Goal: Information Seeking & Learning: Learn about a topic

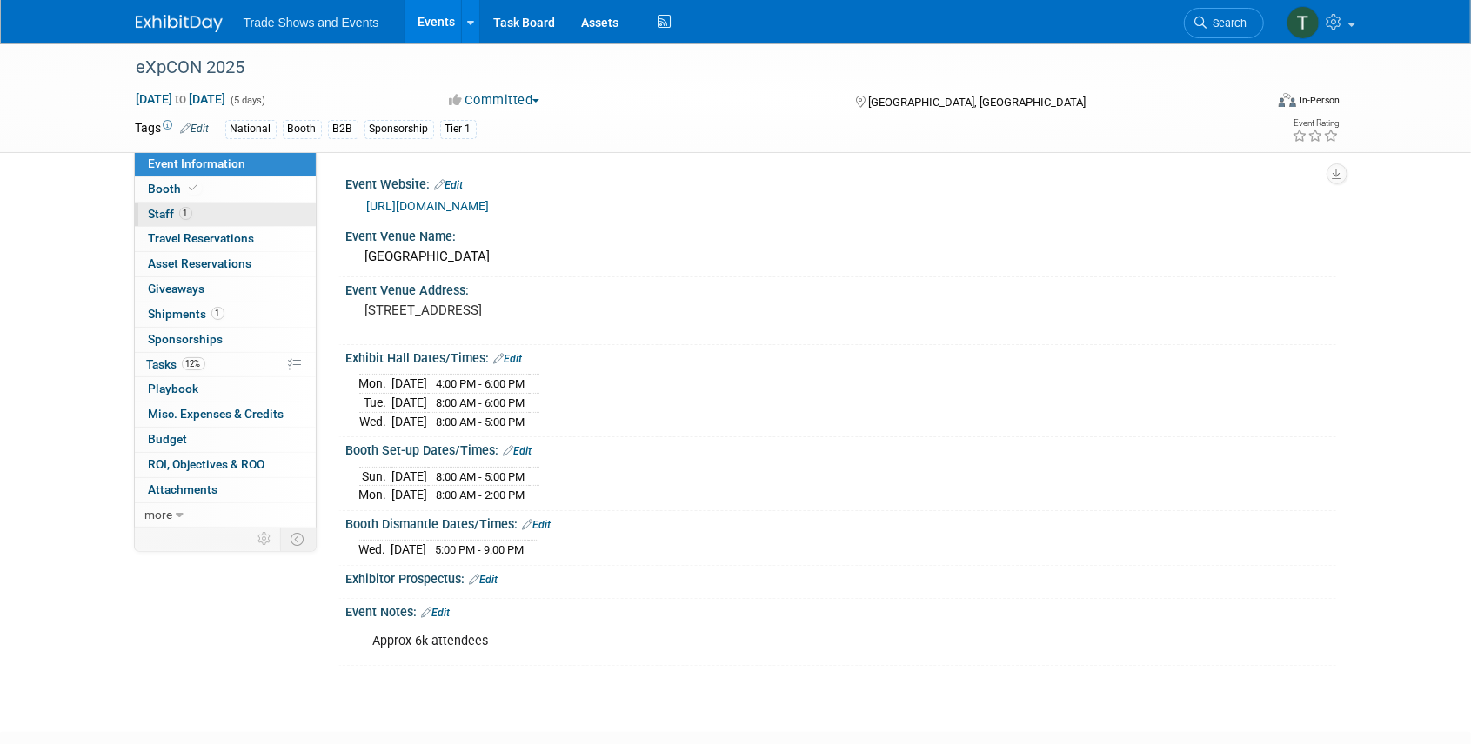
click at [193, 214] on link "1 Staff 1" at bounding box center [225, 215] width 181 height 24
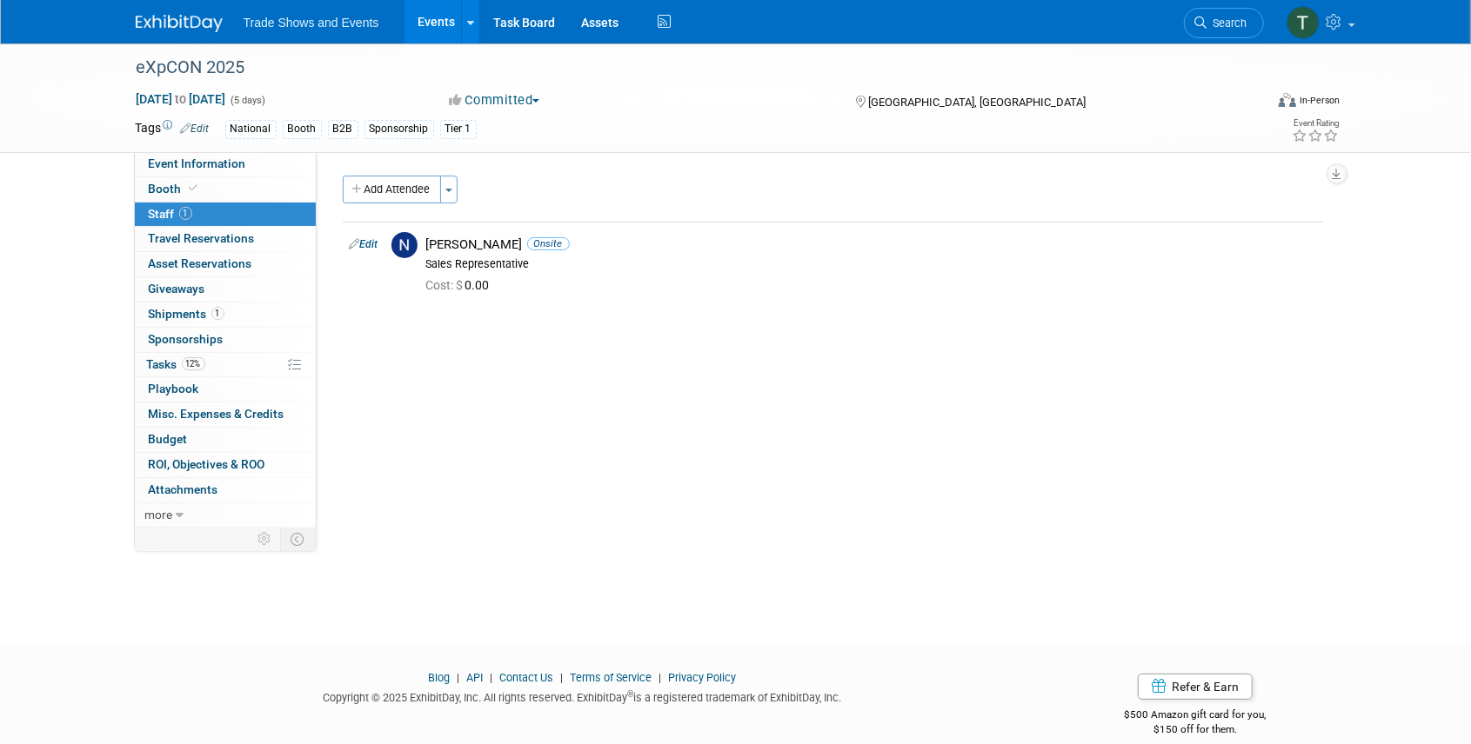
click at [395, 186] on button "Add Attendee" at bounding box center [392, 190] width 98 height 28
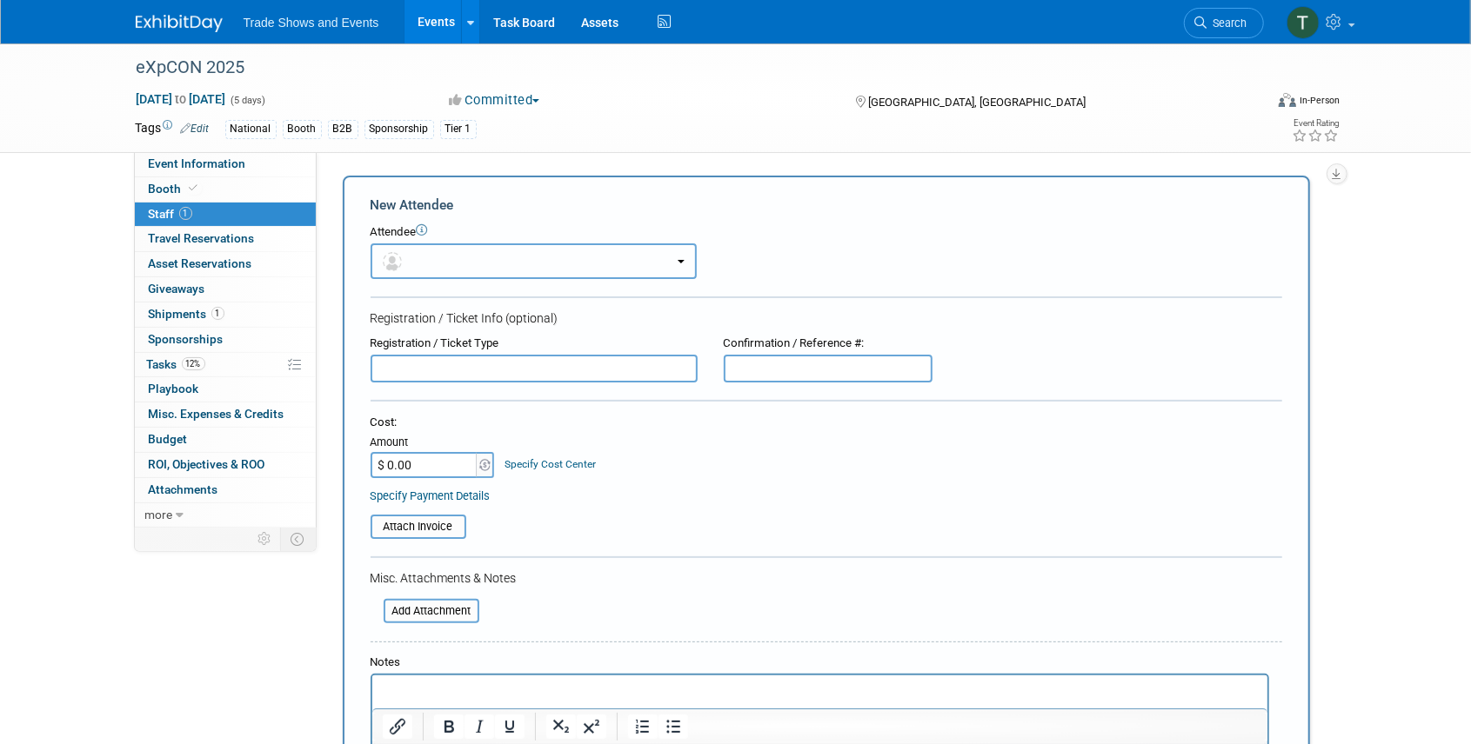
click at [515, 262] on button "button" at bounding box center [534, 262] width 326 height 36
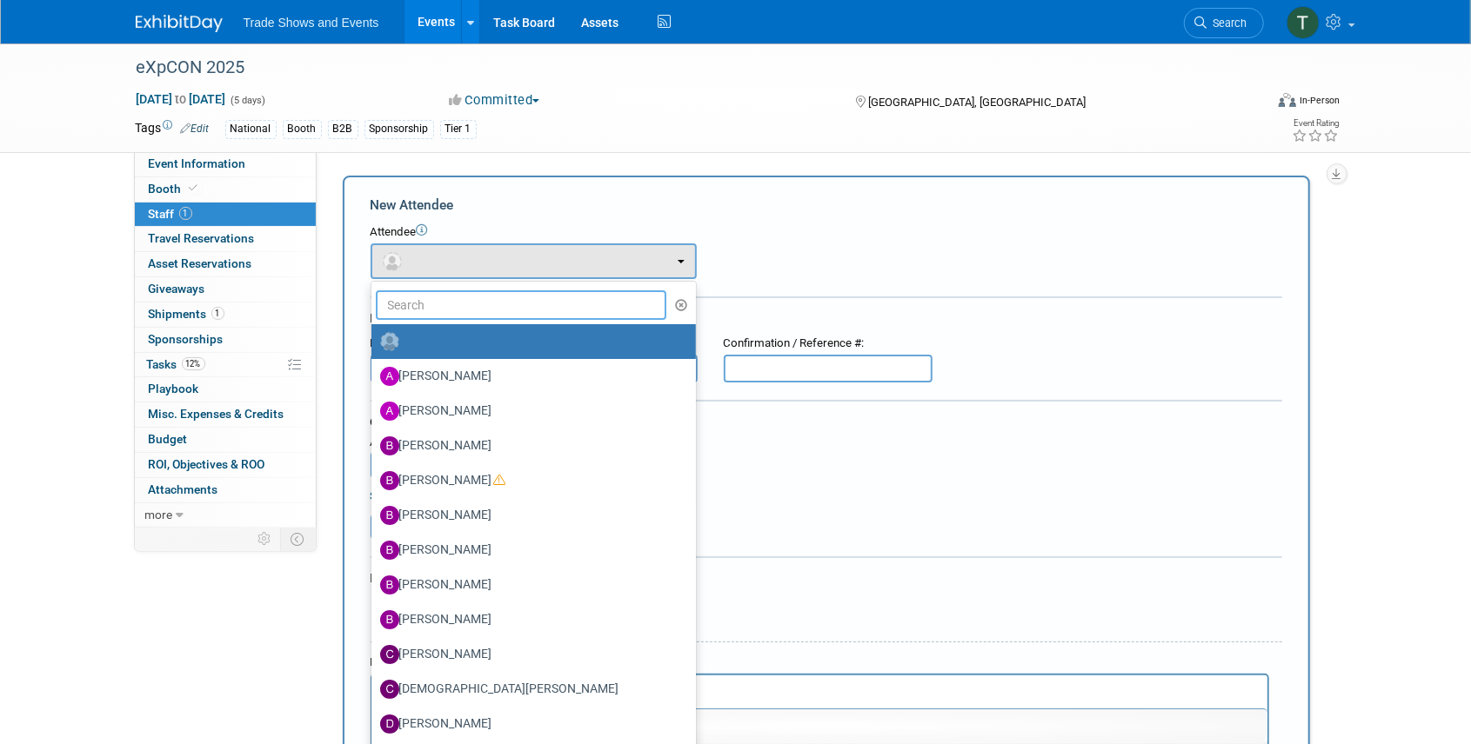
click at [470, 303] on input "text" at bounding box center [521, 305] width 291 height 30
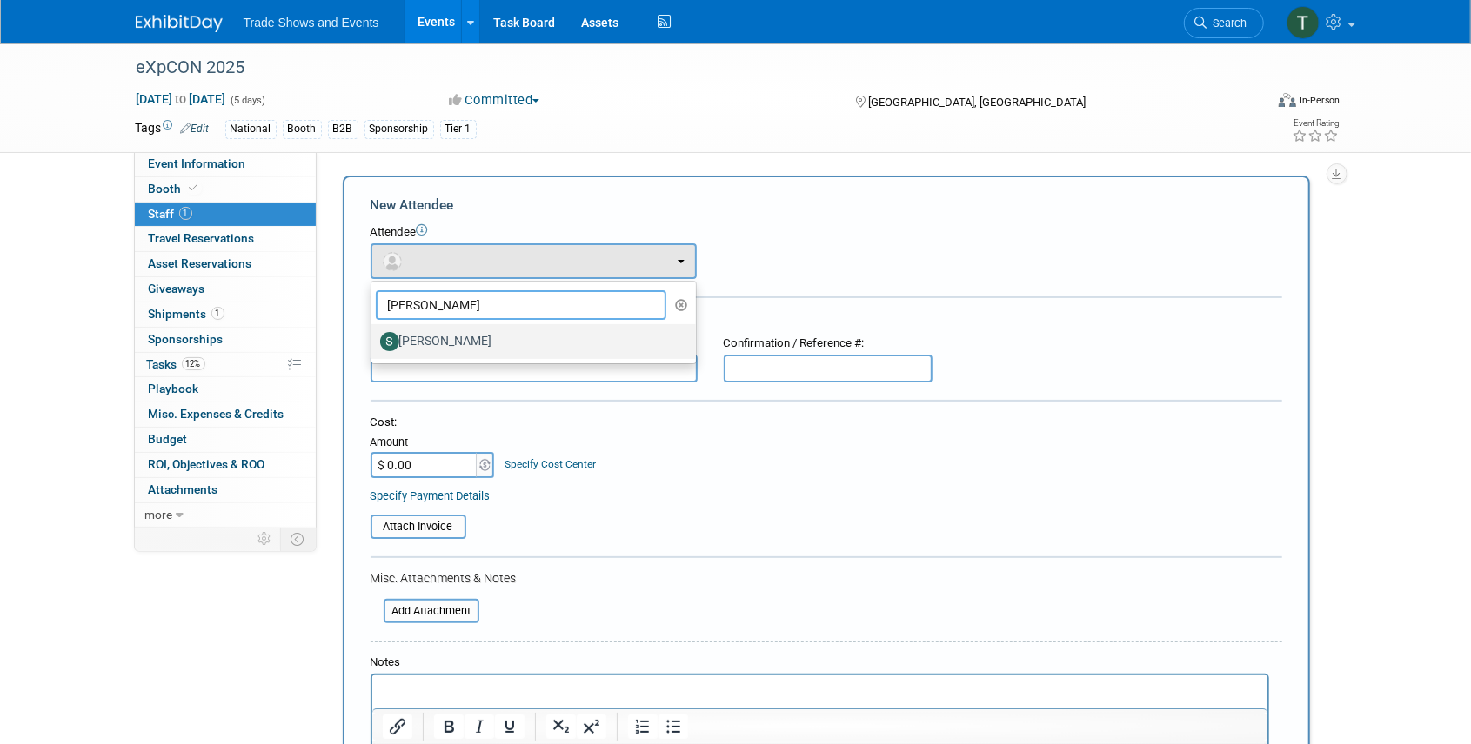
type input "simon"
click at [458, 341] on label "Simona Daneshfar" at bounding box center [529, 342] width 298 height 28
click at [374, 341] on input "Simona Daneshfar" at bounding box center [368, 339] width 11 height 11
select select "06380ed8-bb53-41a4-abd5-a5bf9d4a14c7"
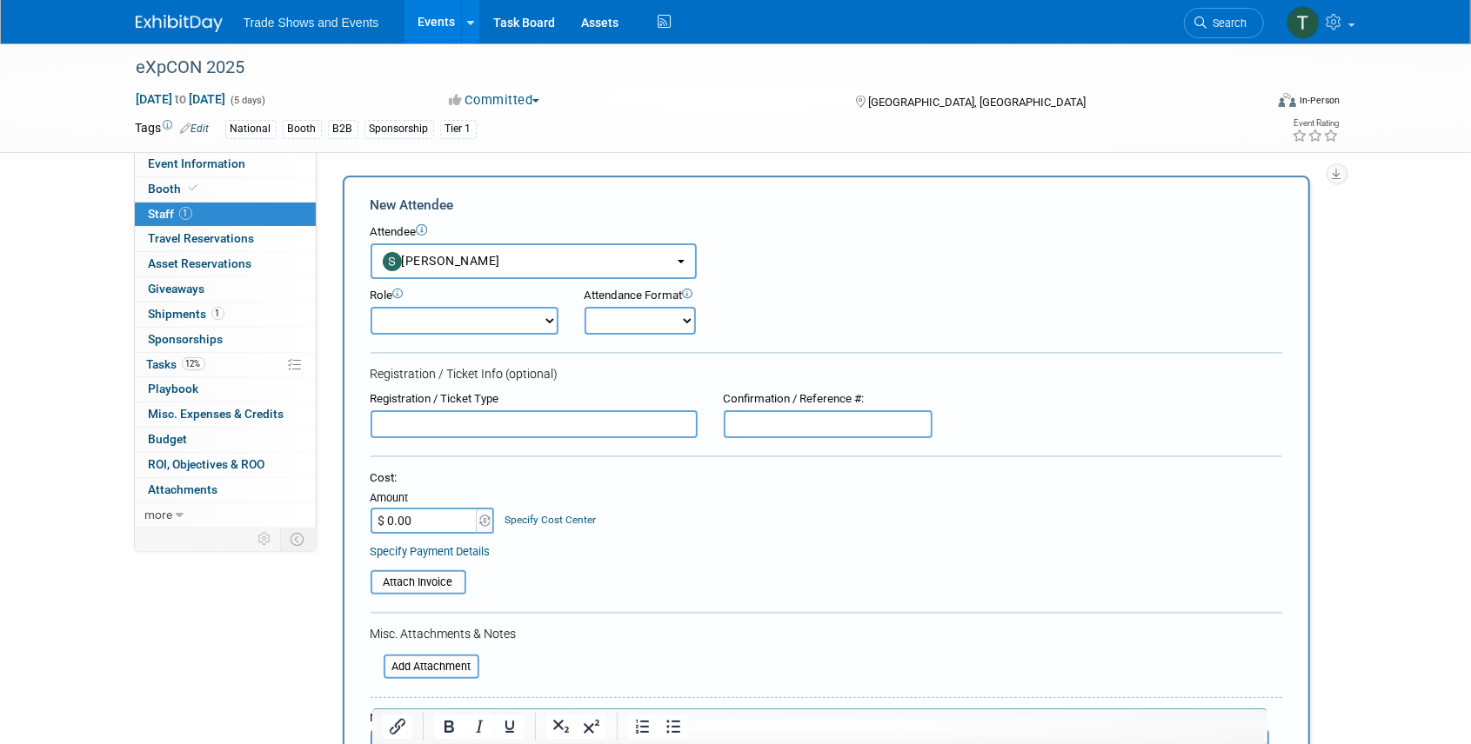
click at [447, 326] on select "Demonstrator Host Planner Presenter Sales Representative Set-up/Dismantle Crew …" at bounding box center [465, 321] width 188 height 28
select select "4"
click at [371, 307] on select "Demonstrator Host Planner Presenter Sales Representative Set-up/Dismantle Crew …" at bounding box center [465, 321] width 188 height 28
click at [651, 320] on select "Onsite Remote" at bounding box center [639, 321] width 111 height 28
select select "1"
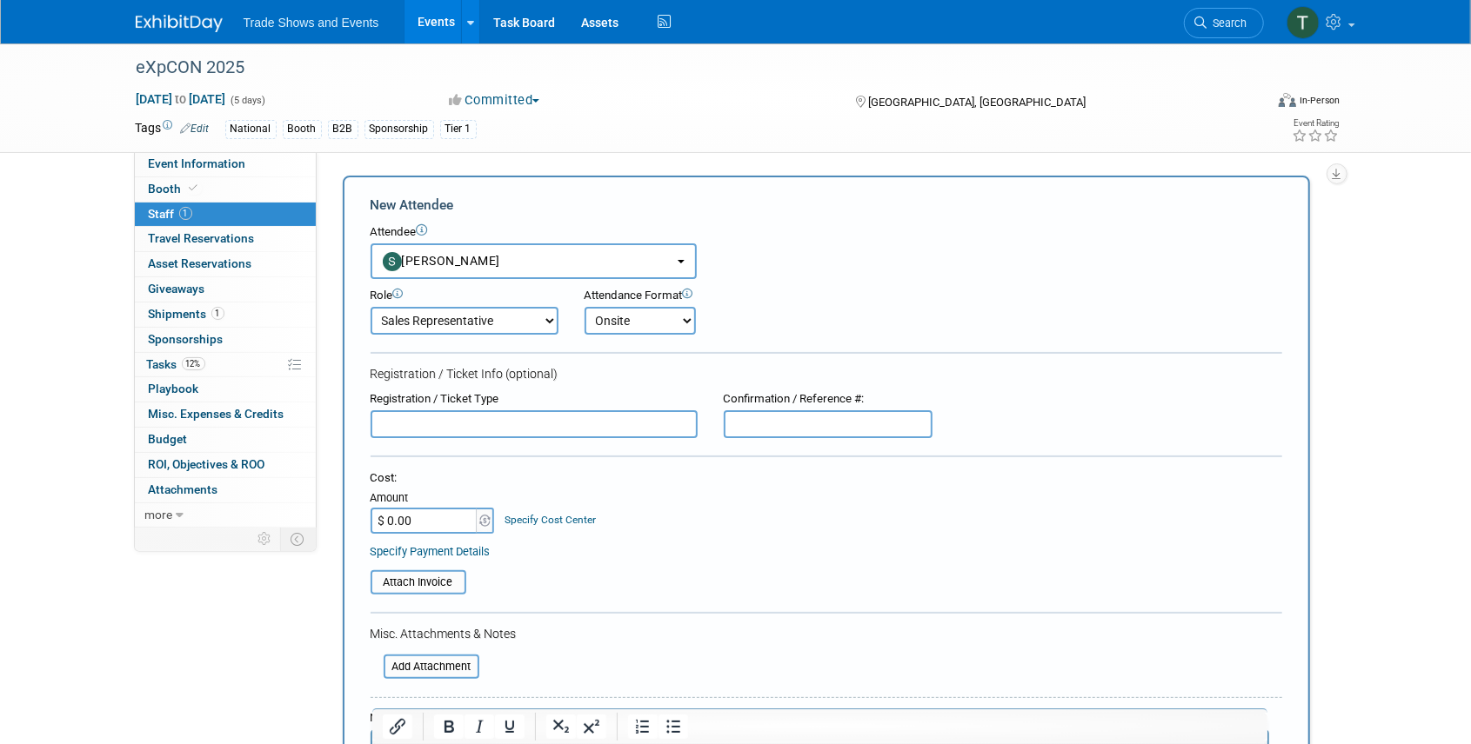
click at [584, 307] on select "Onsite Remote" at bounding box center [639, 321] width 111 height 28
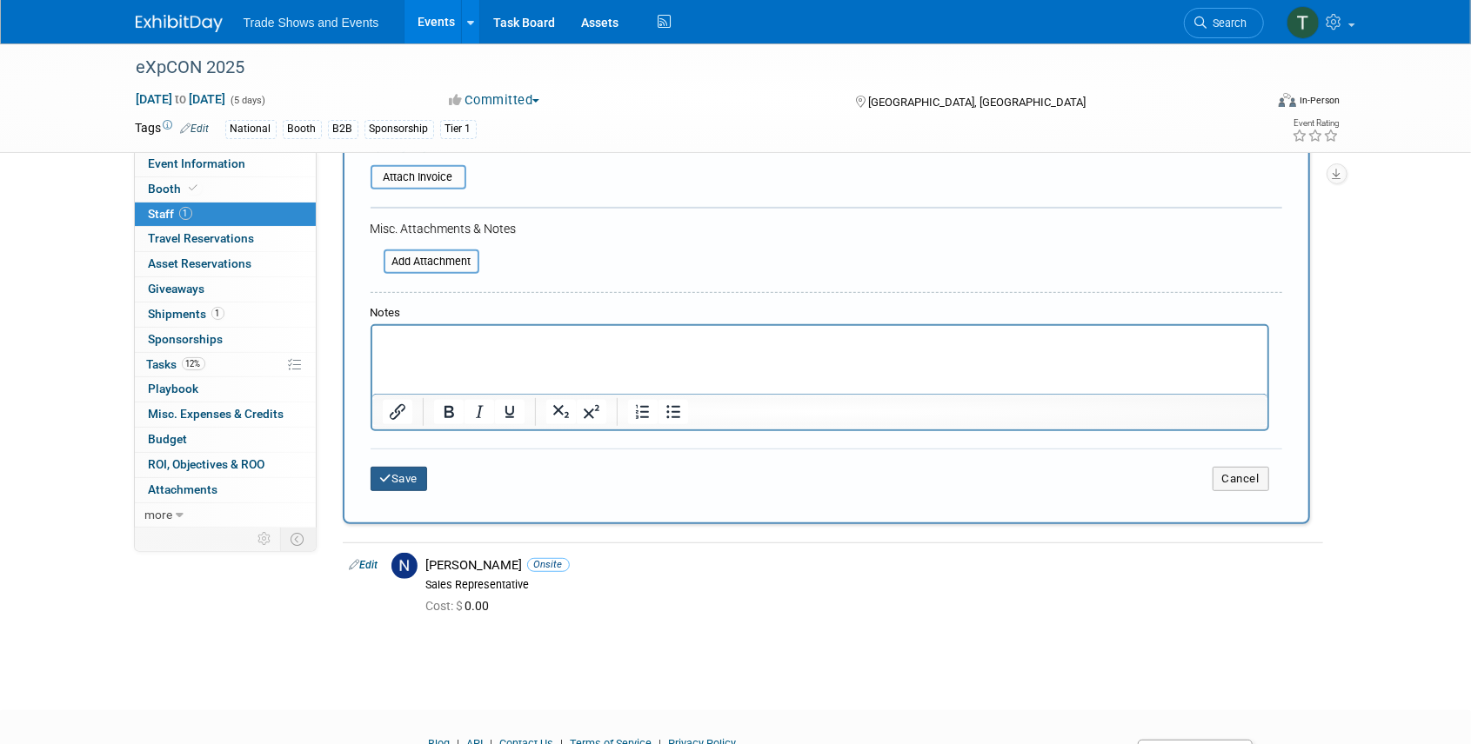
click at [396, 475] on button "Save" at bounding box center [399, 479] width 57 height 24
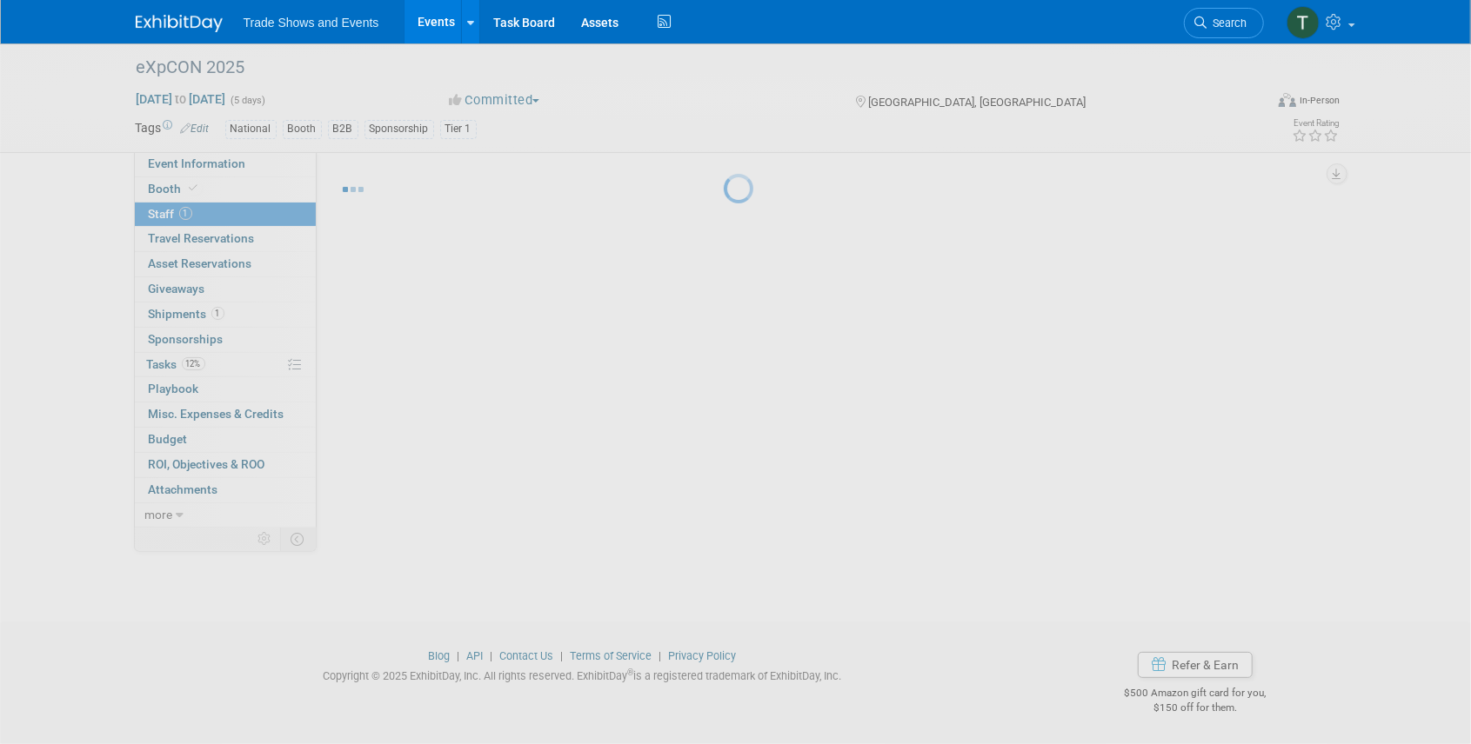
scroll to position [22, 0]
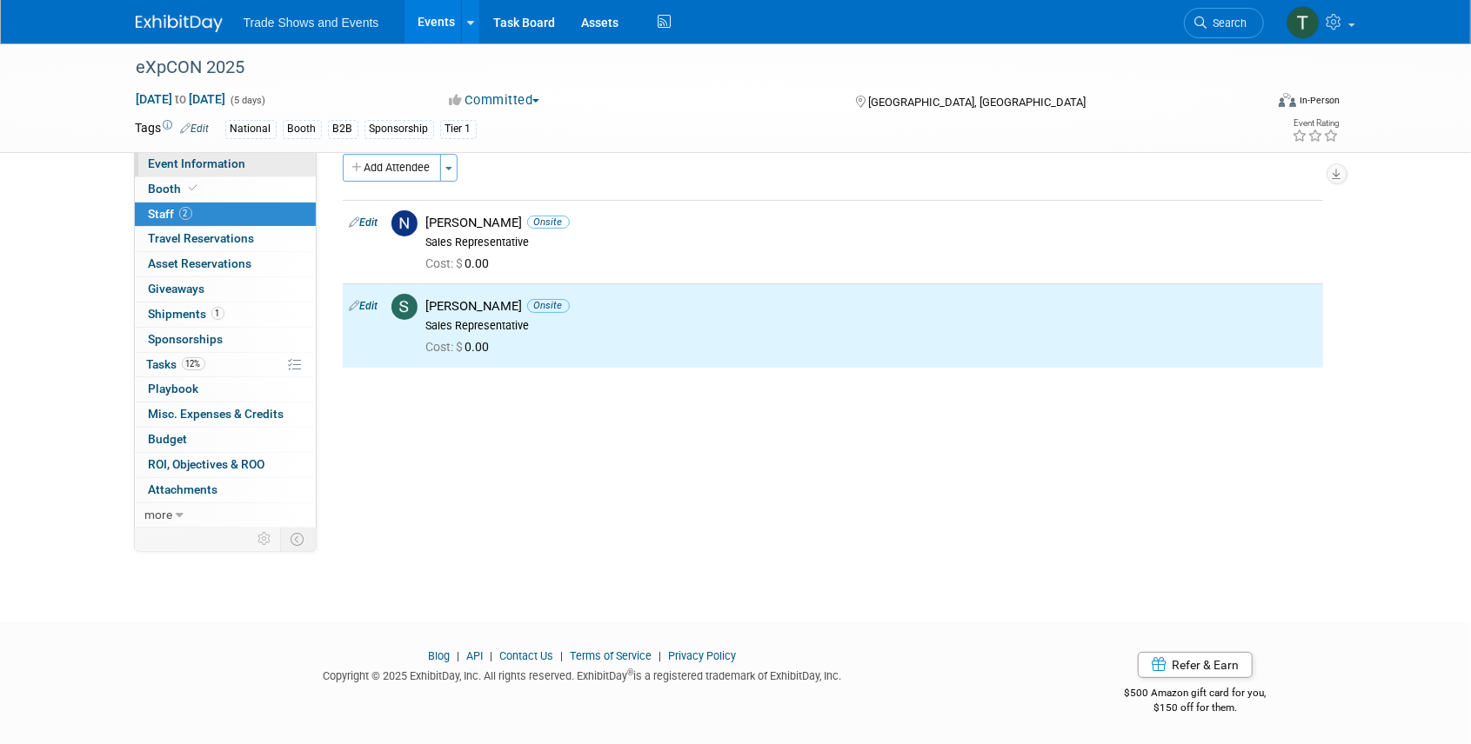
click at [210, 168] on span "Event Information" at bounding box center [197, 164] width 97 height 14
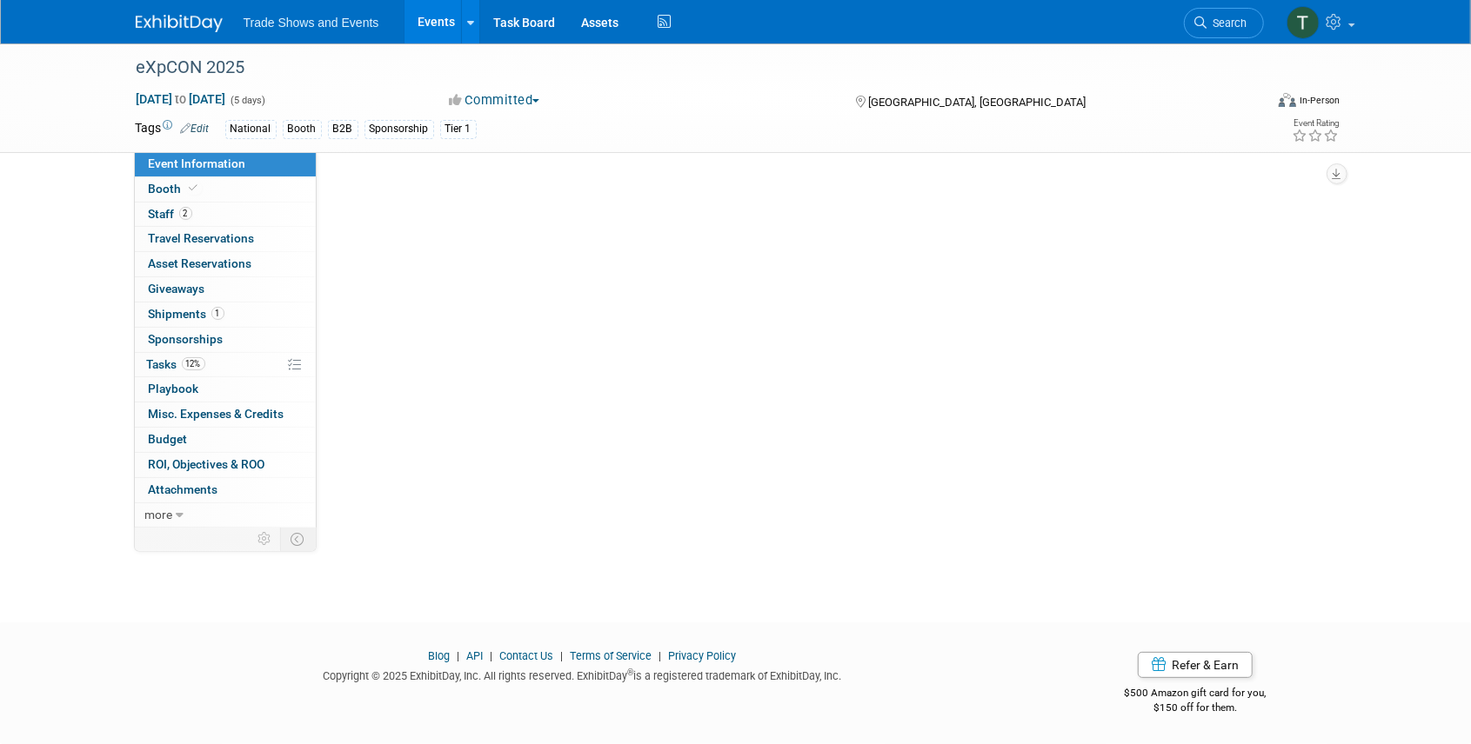
scroll to position [0, 0]
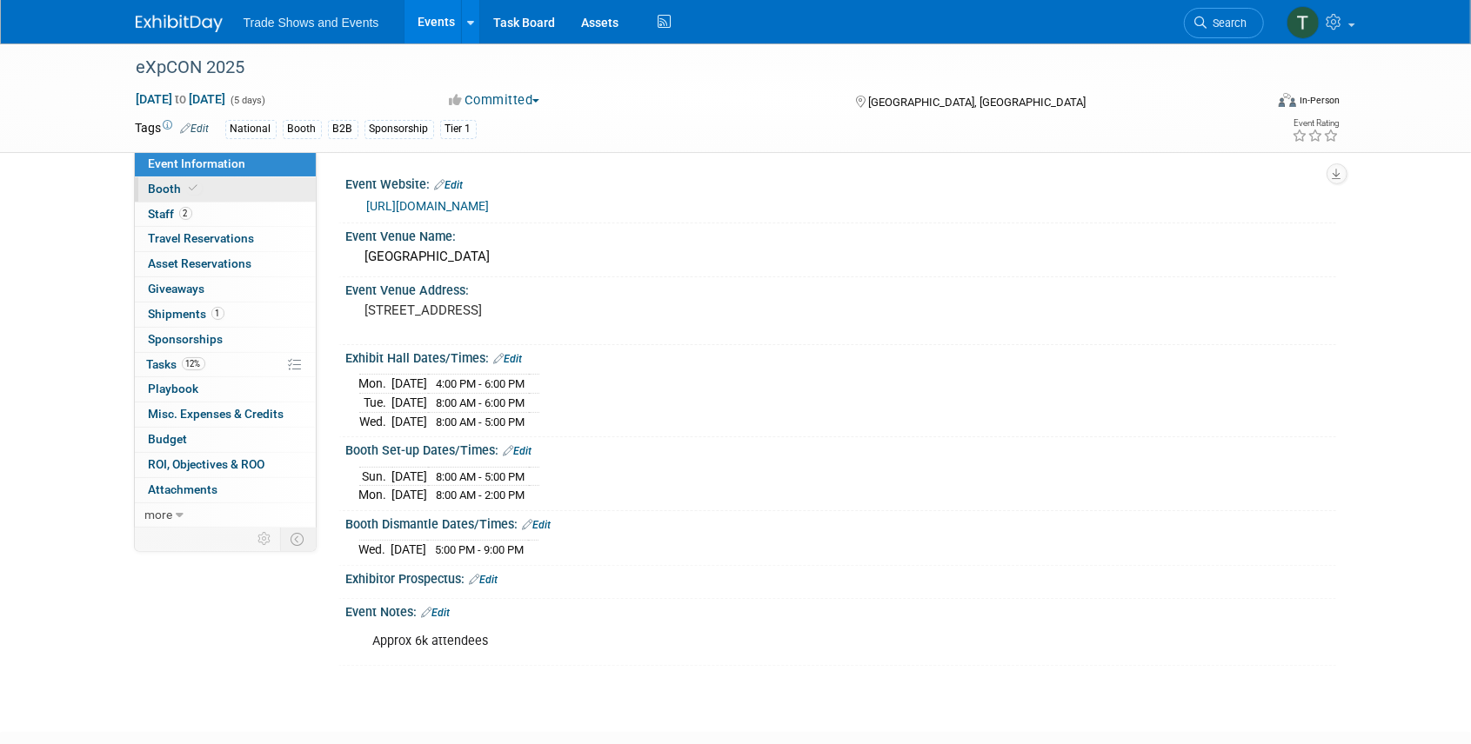
click at [202, 187] on link "Booth" at bounding box center [225, 189] width 181 height 24
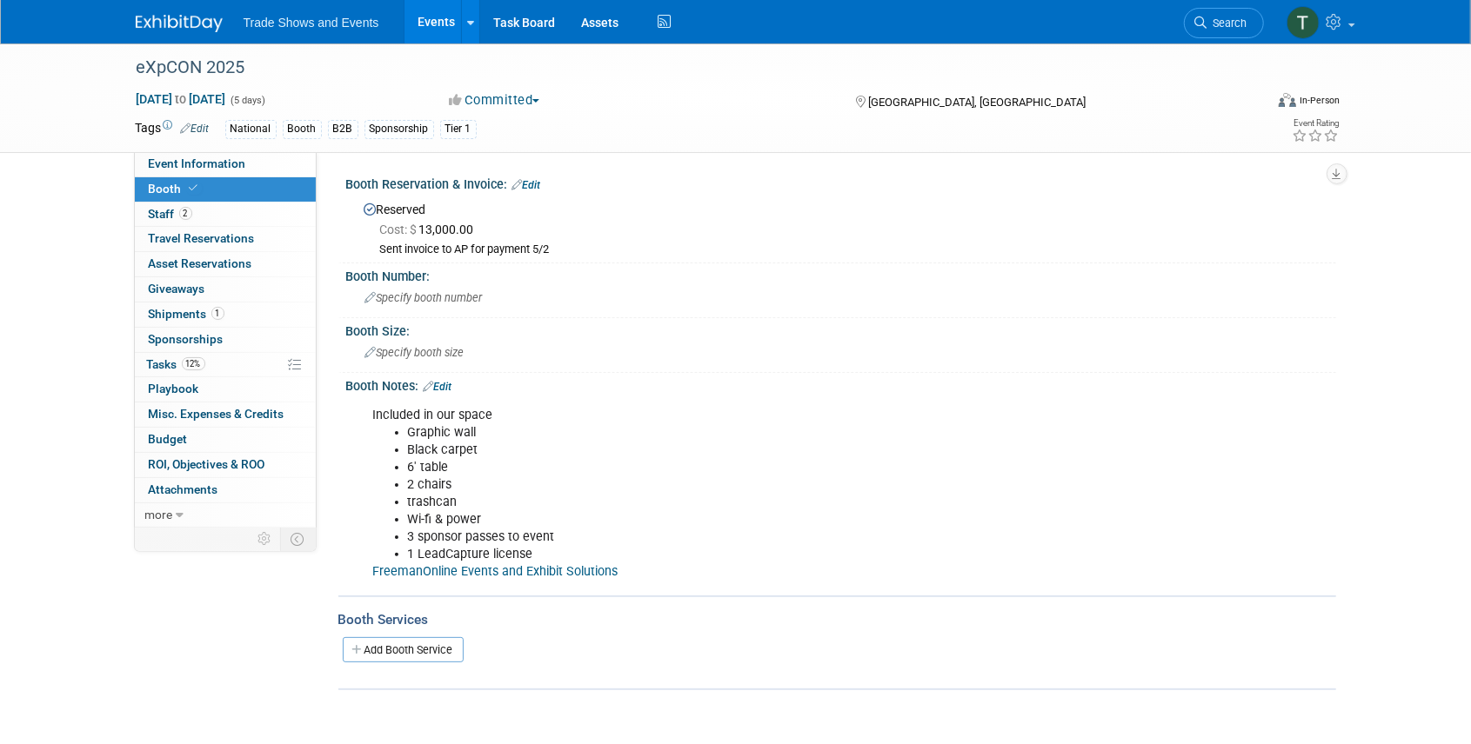
click at [431, 26] on link "Events" at bounding box center [435, 21] width 63 height 43
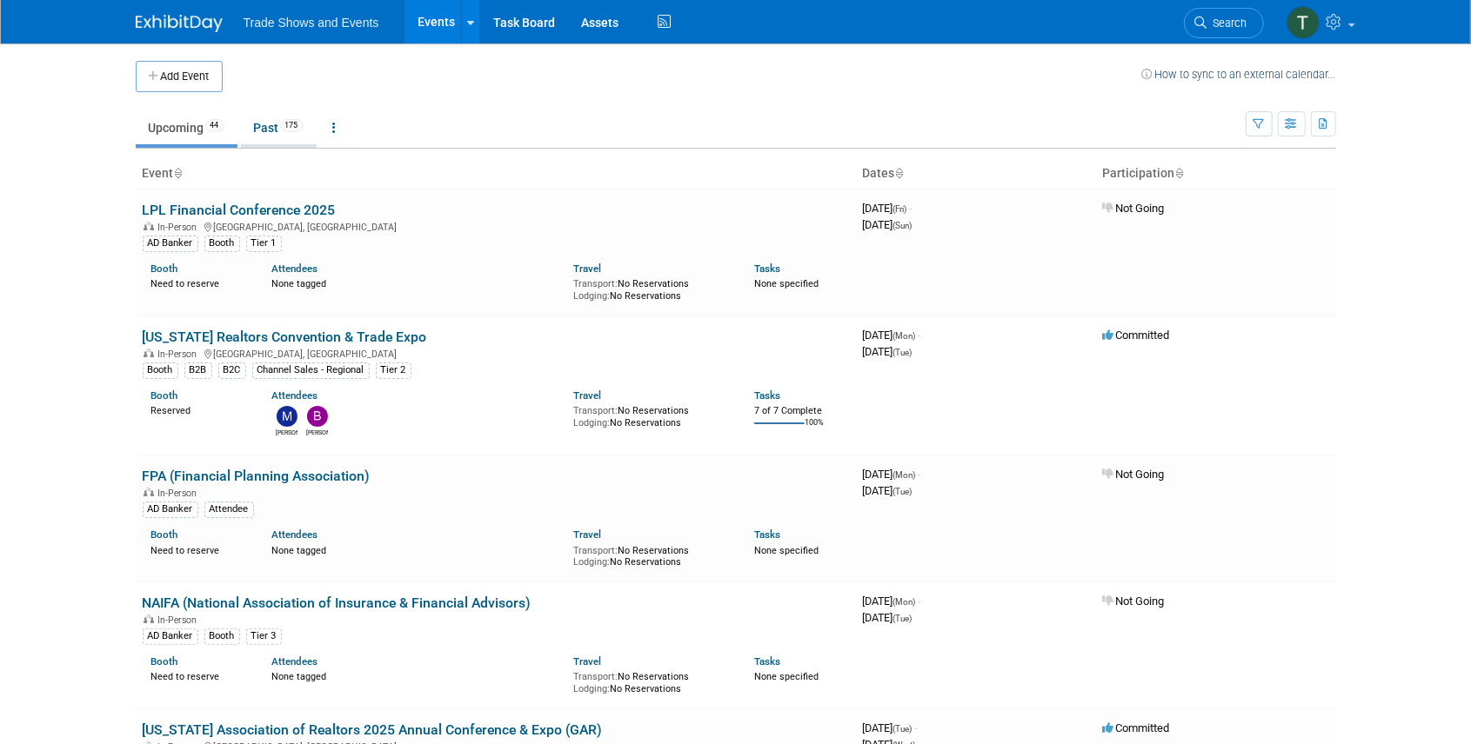
click at [270, 129] on link "Past 175" at bounding box center [279, 127] width 76 height 33
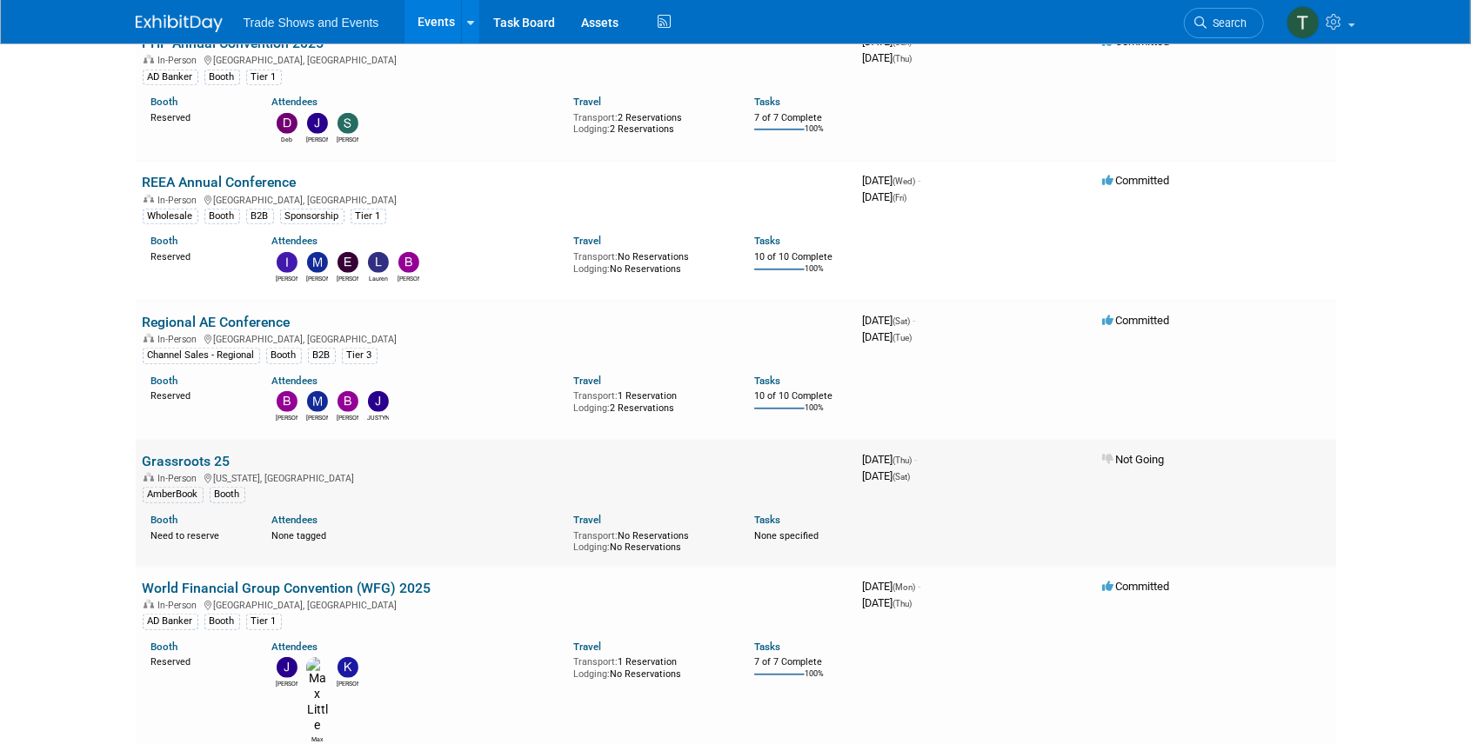
scroll to position [927, 0]
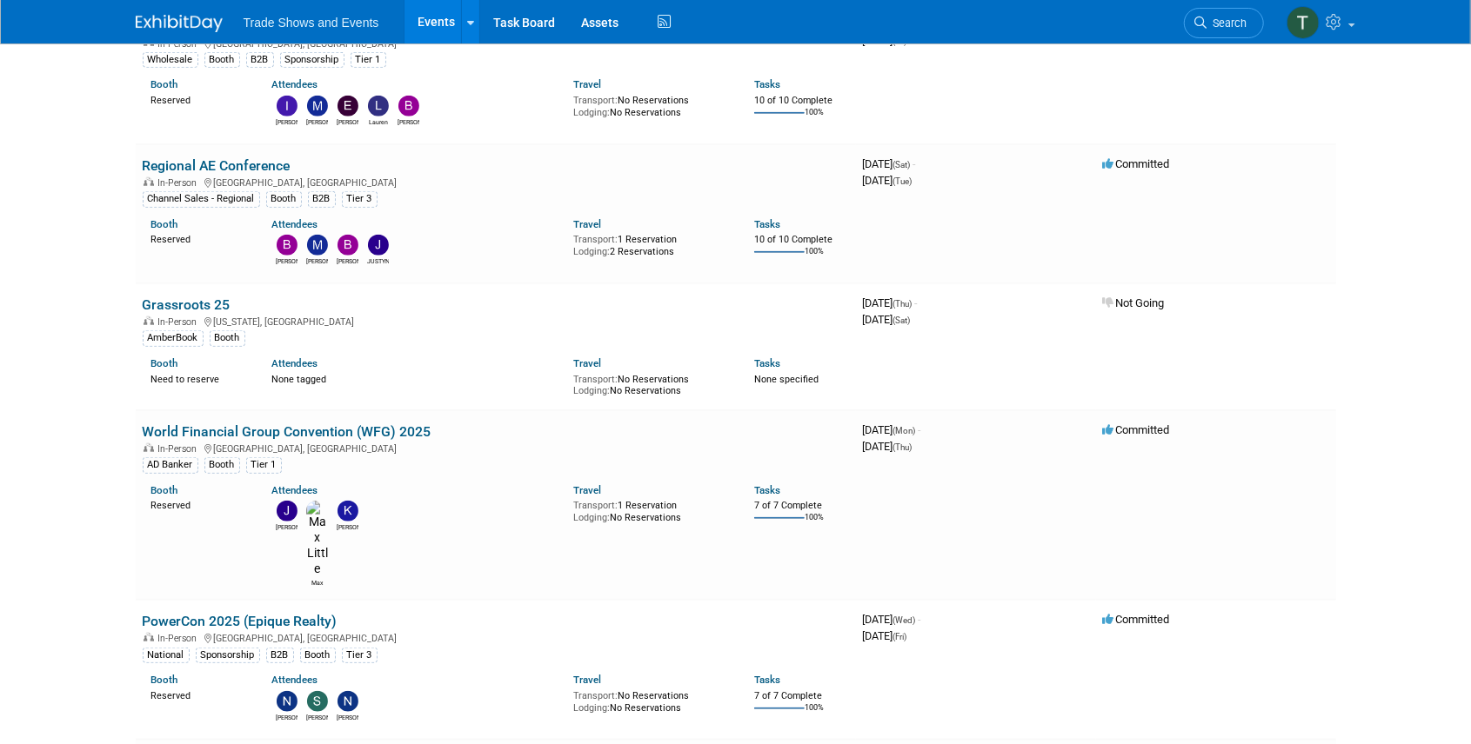
click at [431, 24] on link "Events" at bounding box center [435, 21] width 63 height 43
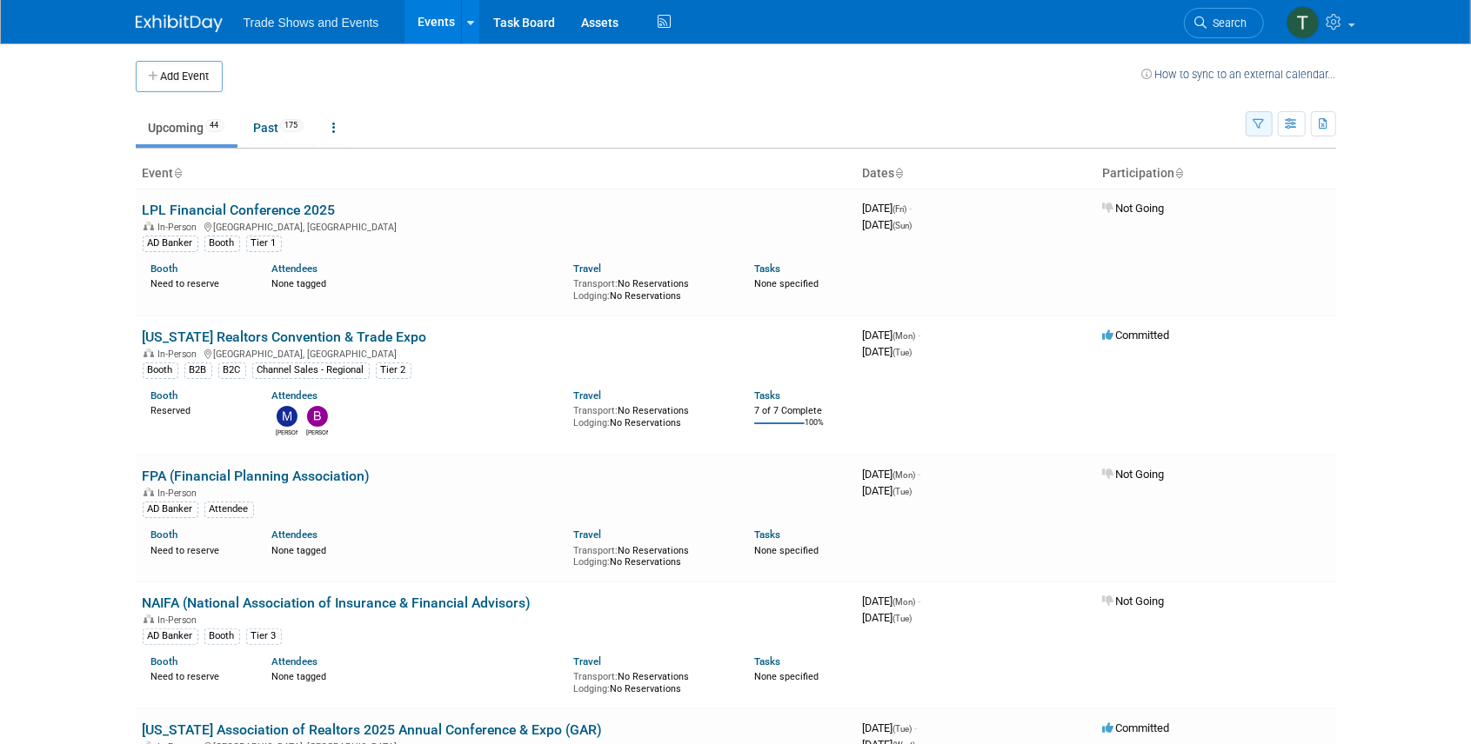
click at [1259, 124] on icon "button" at bounding box center [1258, 124] width 11 height 11
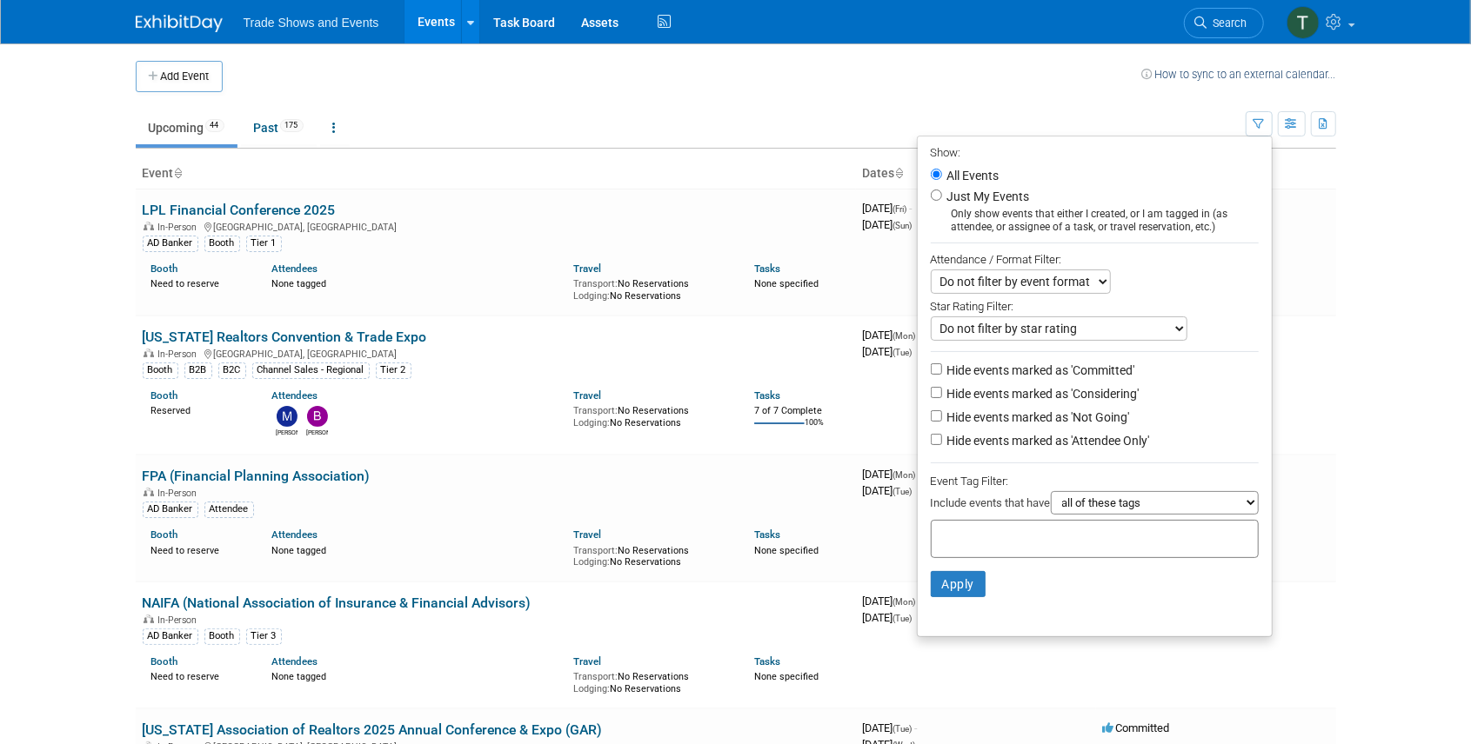
click at [1058, 530] on input "text" at bounding box center [1007, 536] width 139 height 17
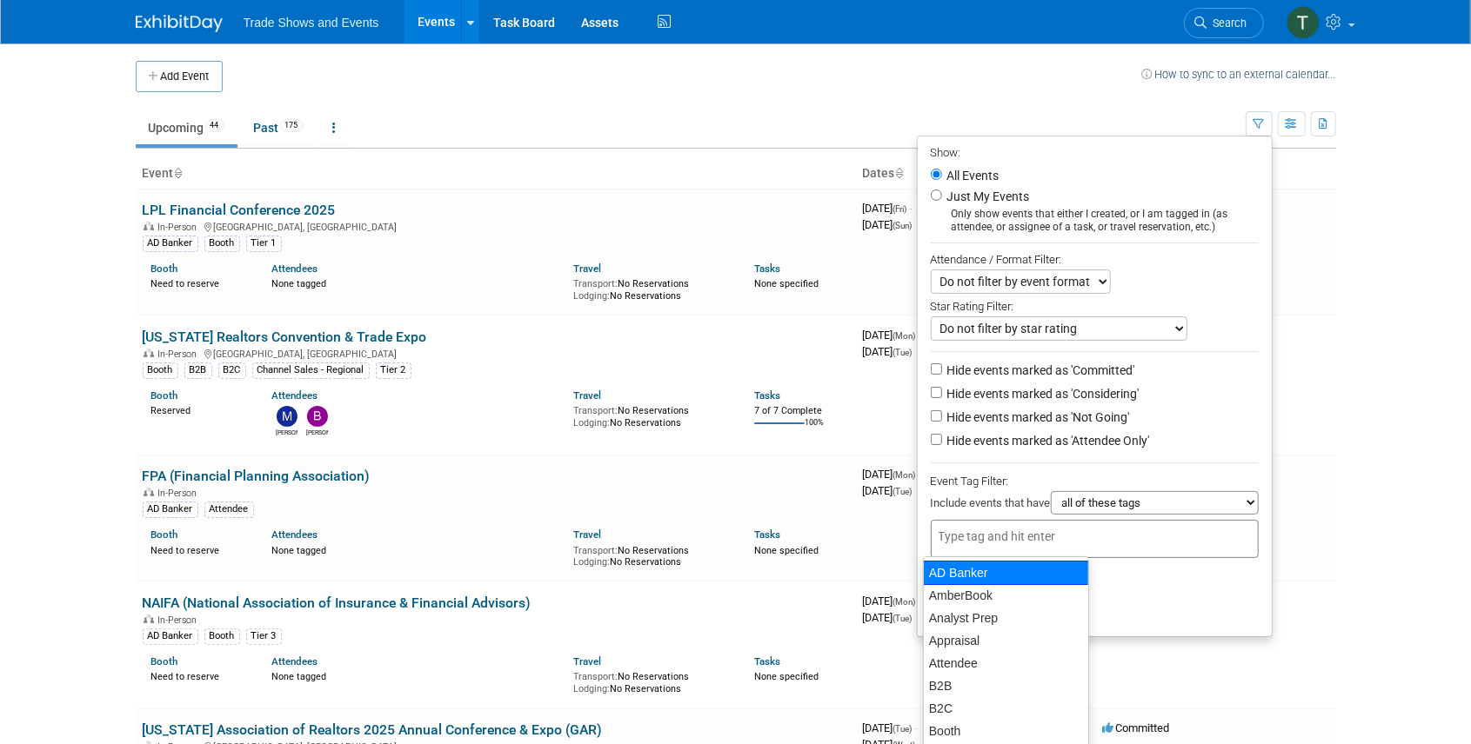
click at [971, 576] on div "AD Banker" at bounding box center [1006, 573] width 166 height 24
type input "AD Banker"
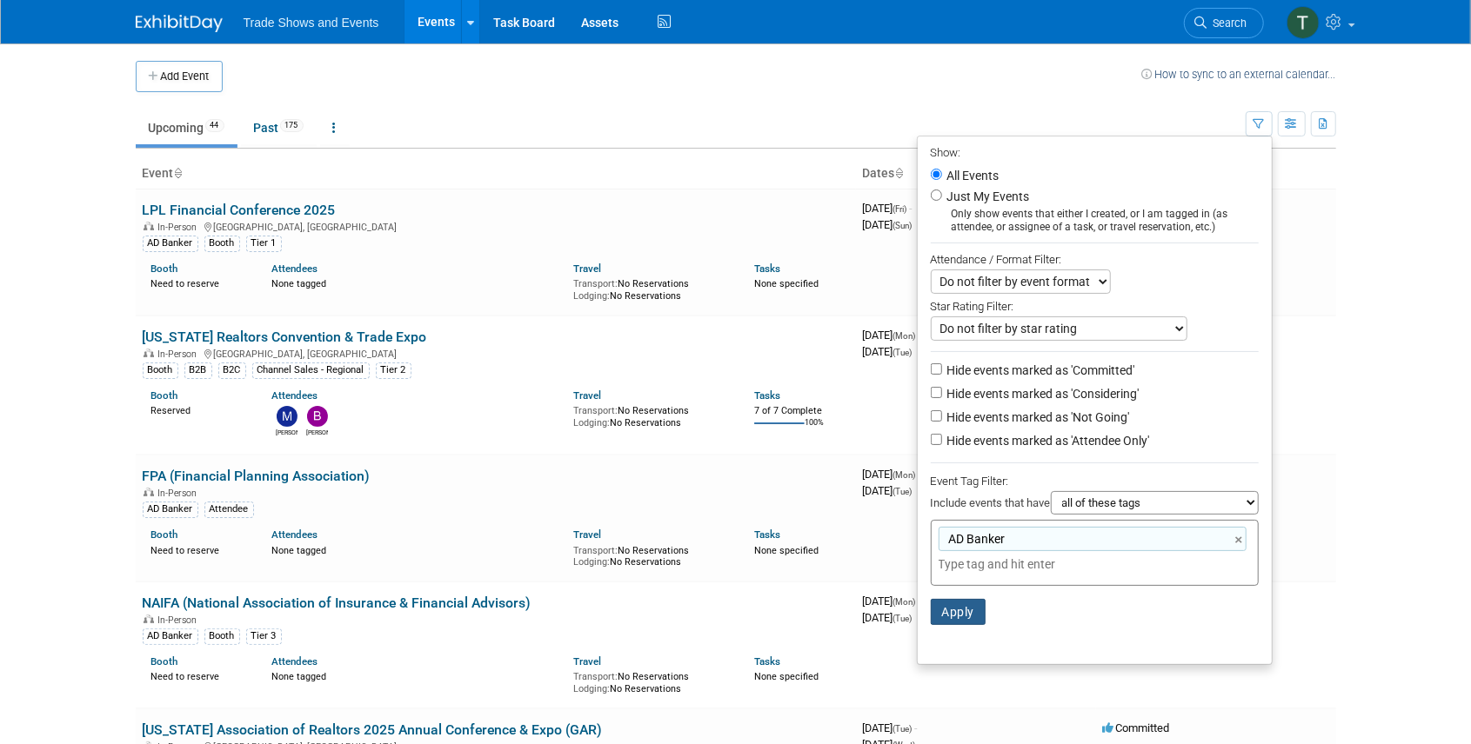
click at [951, 615] on button "Apply" at bounding box center [959, 612] width 56 height 26
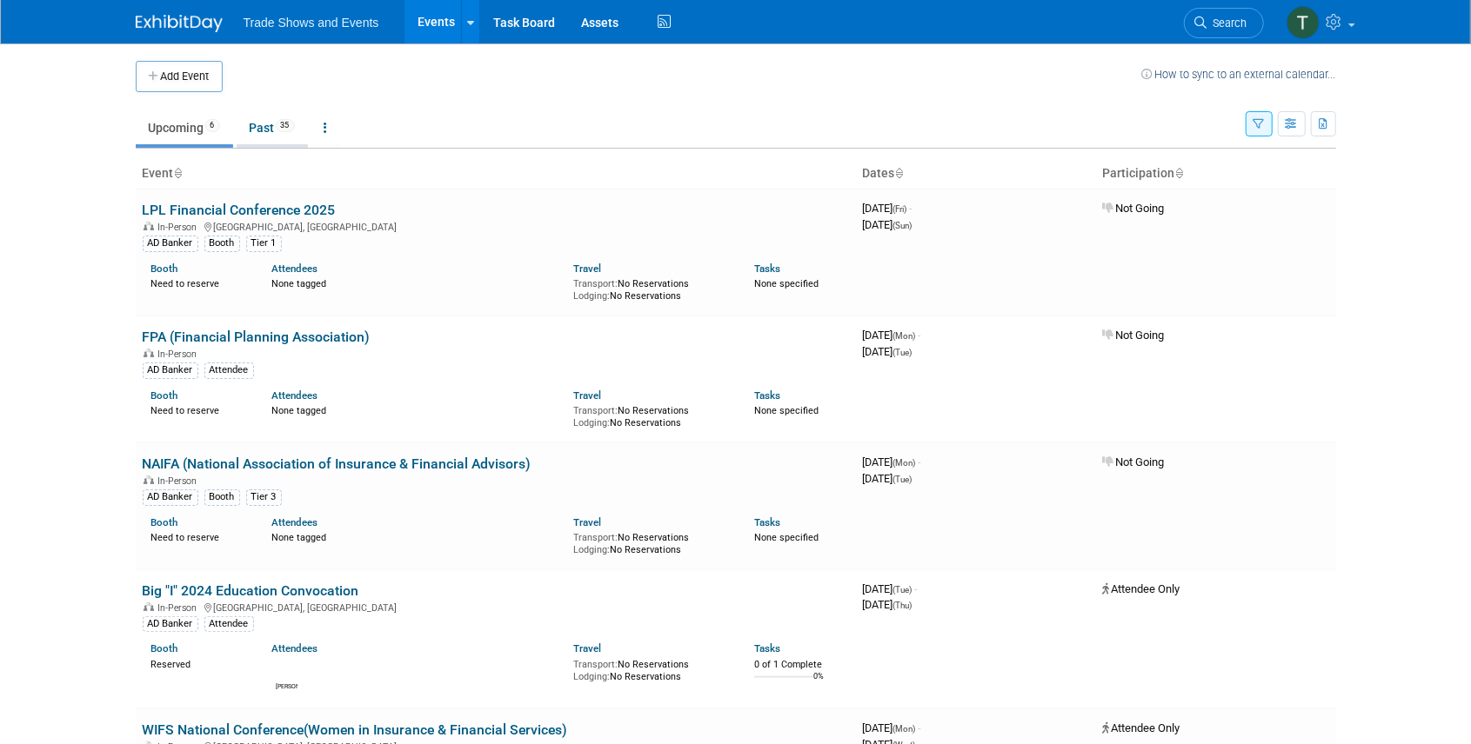
click at [268, 125] on link "Past 35" at bounding box center [272, 127] width 71 height 33
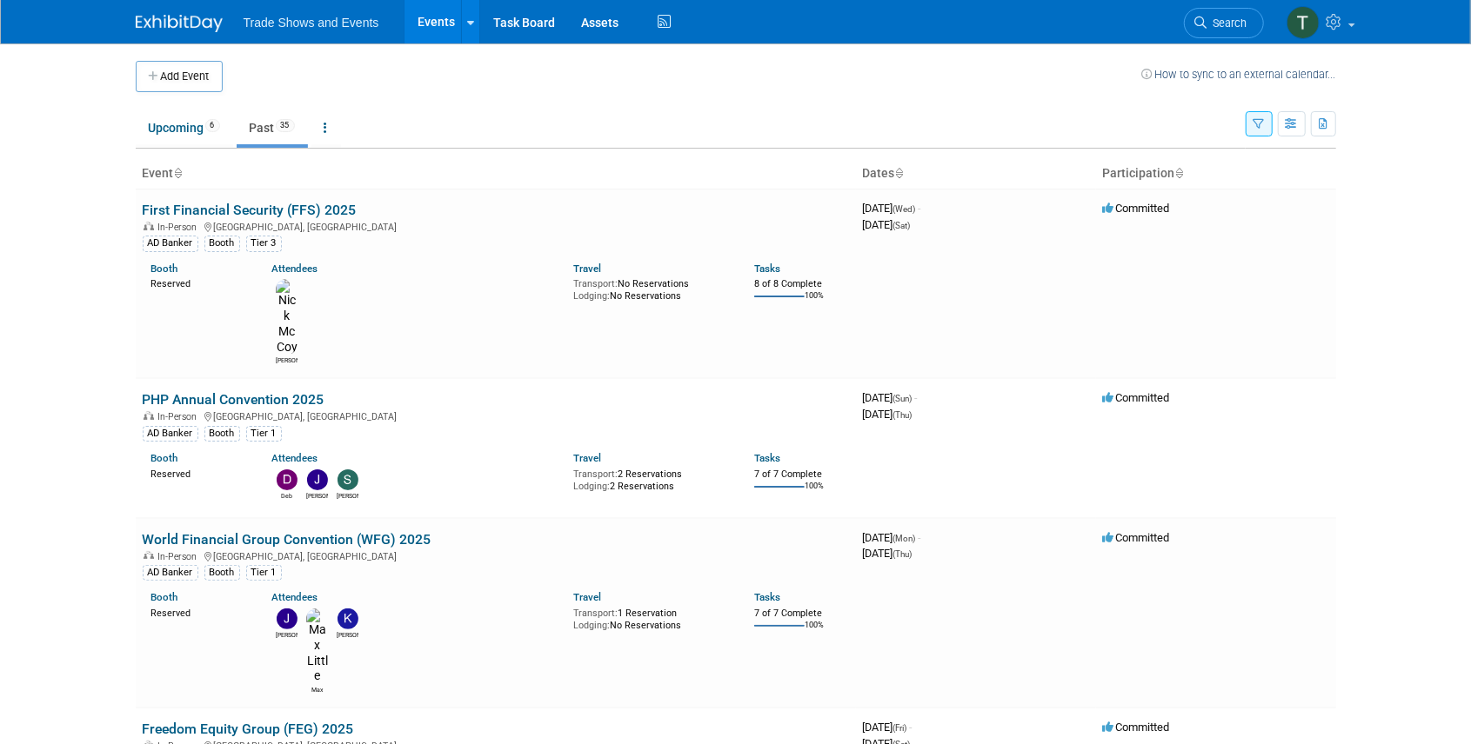
click at [1257, 122] on icon "button" at bounding box center [1258, 124] width 11 height 11
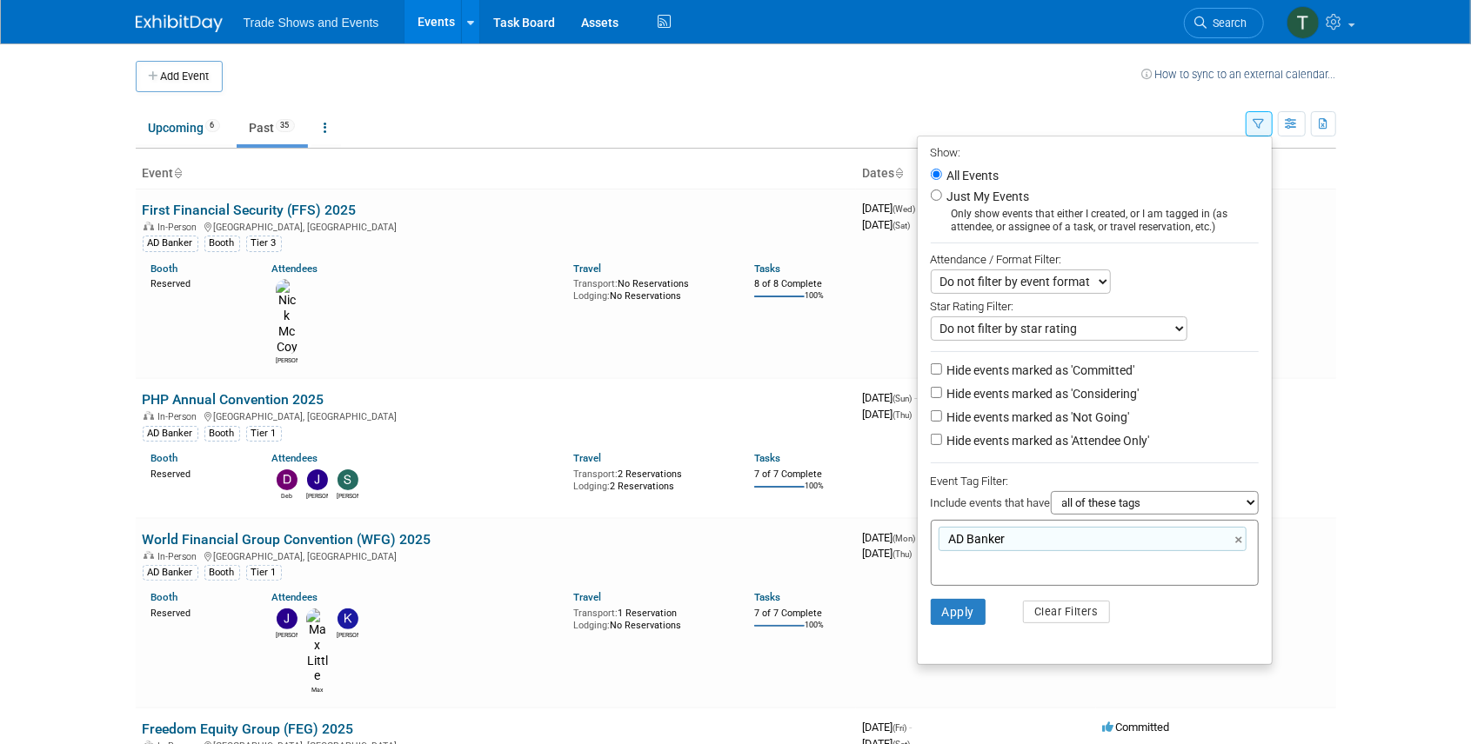
click at [1239, 538] on link "×" at bounding box center [1240, 541] width 11 height 20
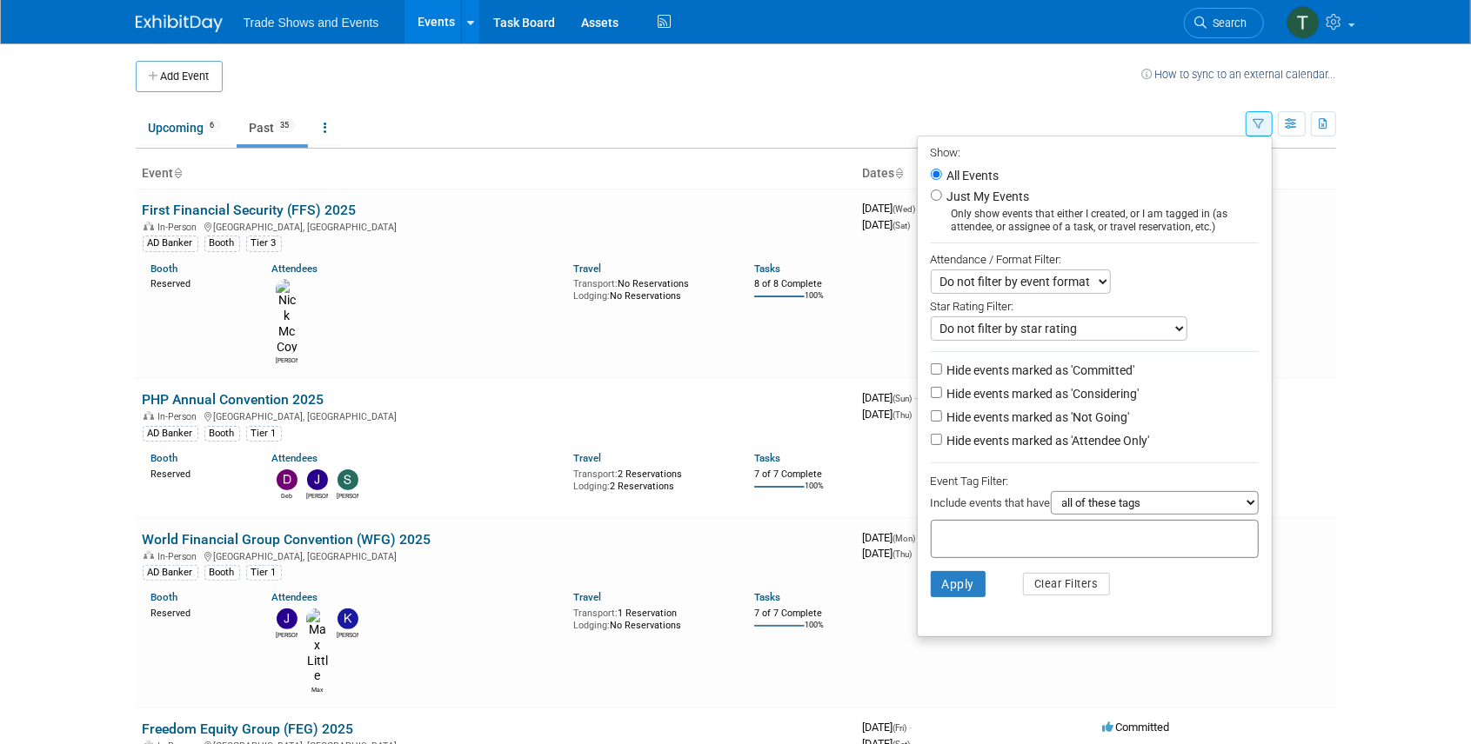
click at [1138, 611] on ul "Show: All Events Just My Events Only show events that either I created, or I am…" at bounding box center [1095, 387] width 356 height 502
click at [955, 588] on button "Apply" at bounding box center [959, 584] width 56 height 26
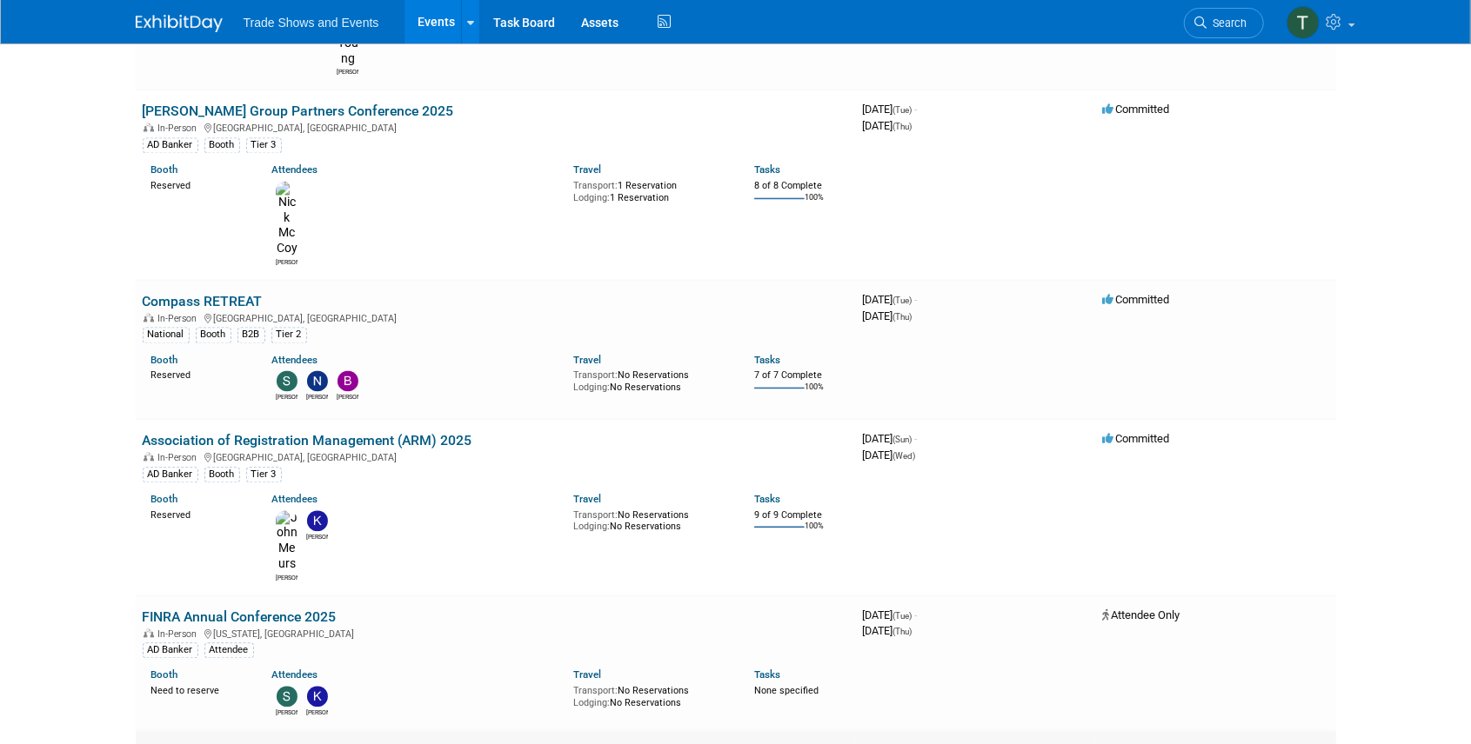
scroll to position [2319, 0]
click at [1232, 21] on span "Search" at bounding box center [1227, 23] width 40 height 13
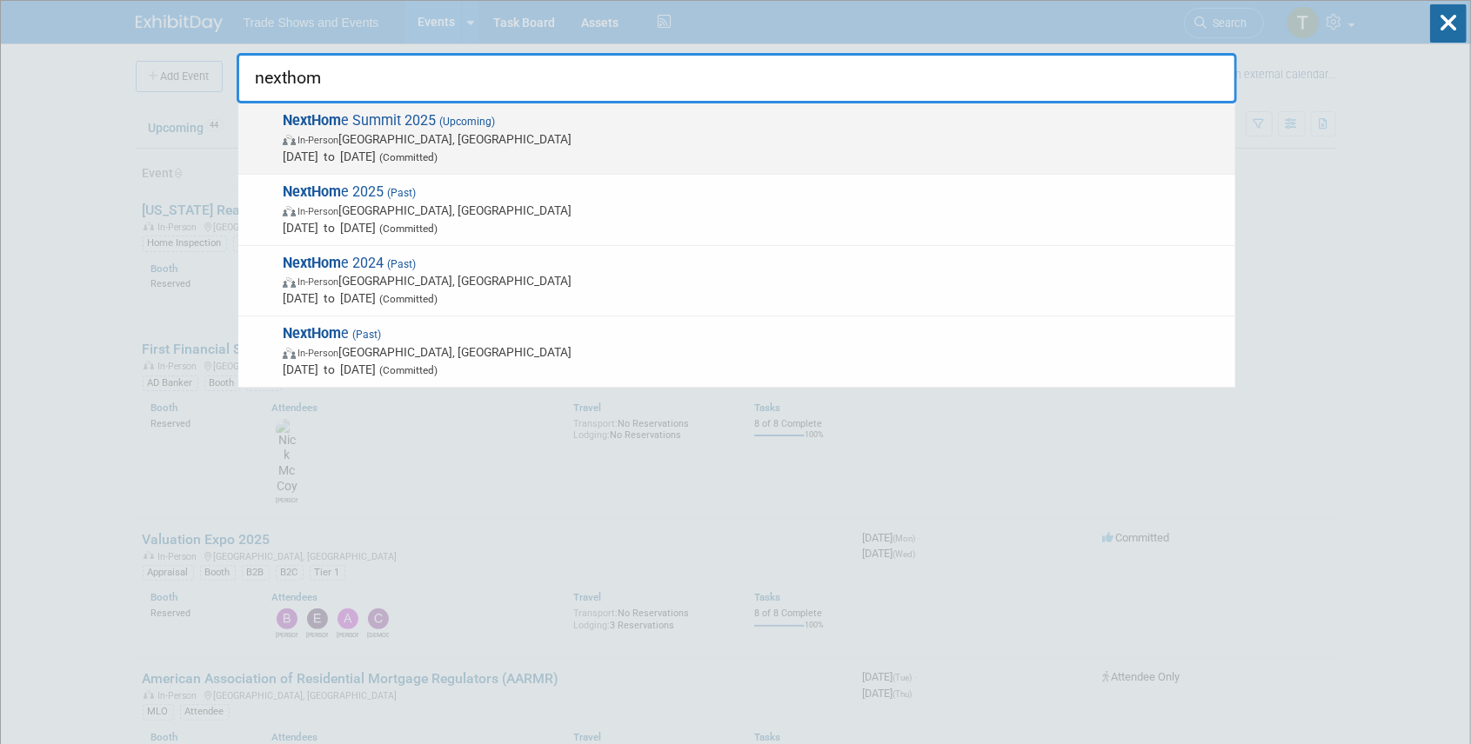
type input "nexthom"
click at [386, 120] on span "NextHom e Summit 2025 (Upcoming) In-Person Phoenix, AZ Sep 4, 2025 to Sep 5, 20…" at bounding box center [751, 138] width 949 height 53
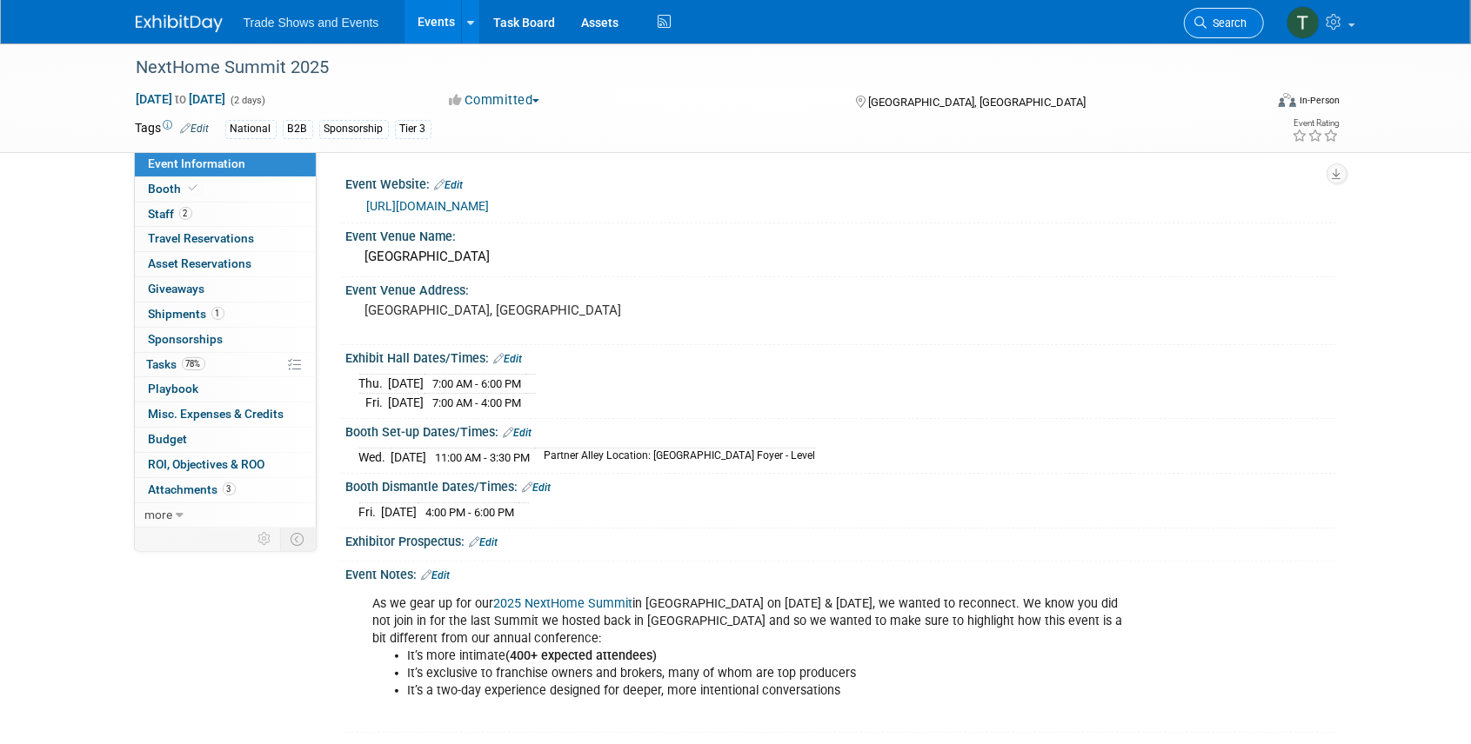
click at [1215, 26] on span "Search" at bounding box center [1227, 23] width 40 height 13
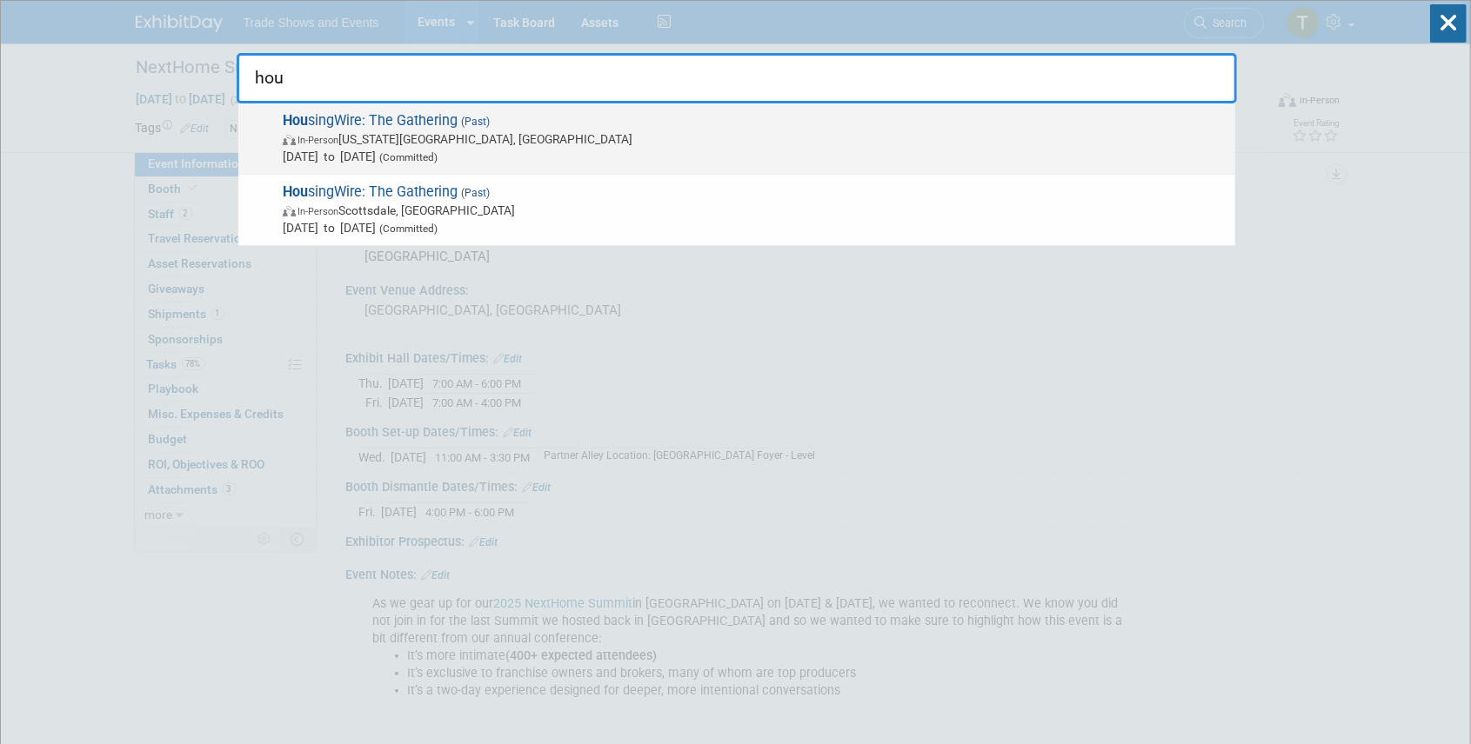
type input "hou"
click at [390, 124] on span "Hou singWire: The Gathering (Past) In-Person [US_STATE][GEOGRAPHIC_DATA], [GEOG…" at bounding box center [751, 138] width 949 height 53
